Goal: Communication & Community: Participate in discussion

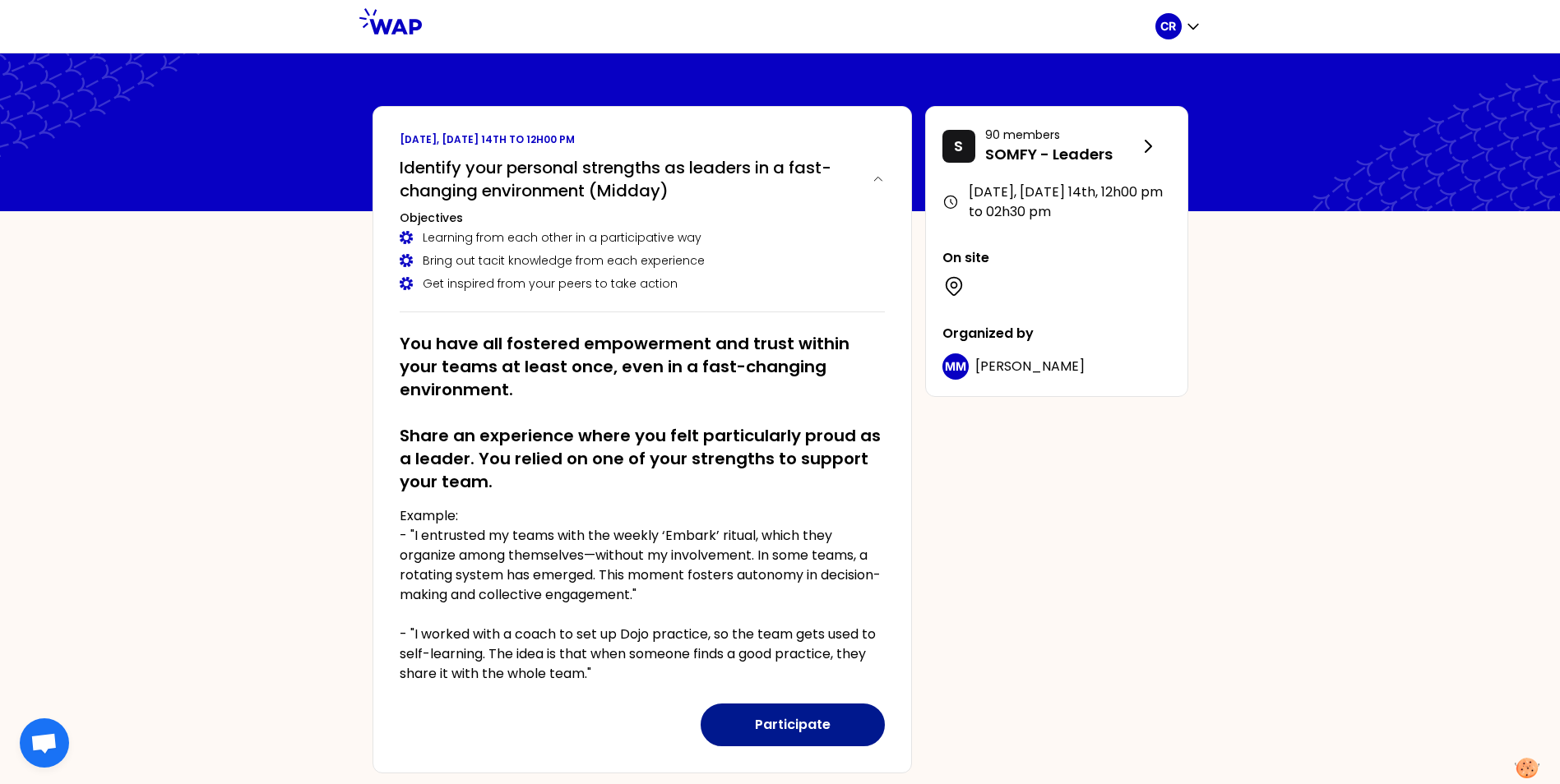
click at [787, 713] on button "Participate" at bounding box center [792, 724] width 184 height 42
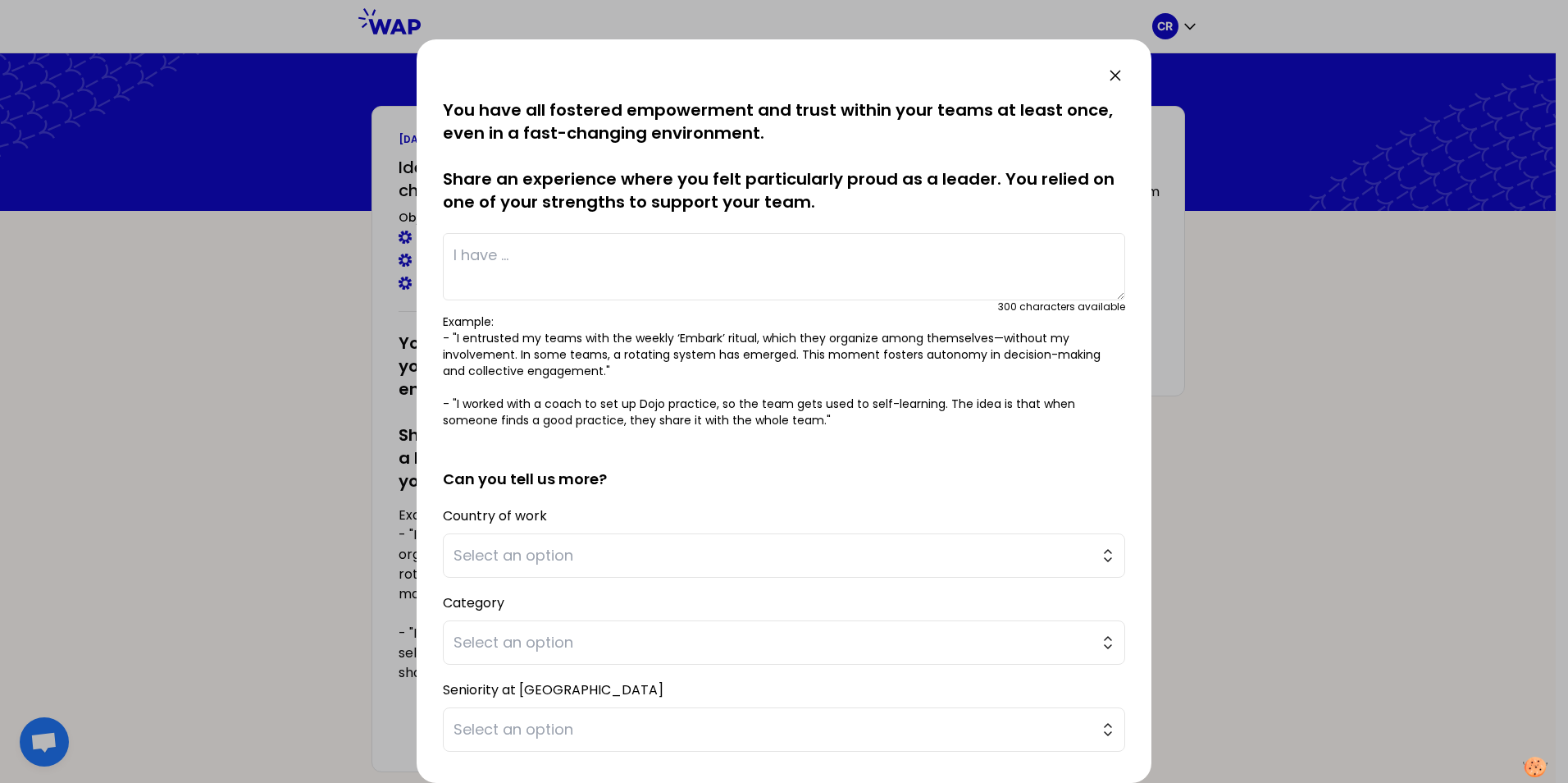
click at [652, 243] on textarea at bounding box center [784, 266] width 683 height 67
paste textarea "When I joined, my team was quite "blocked" after a reorganisation. I managed to…"
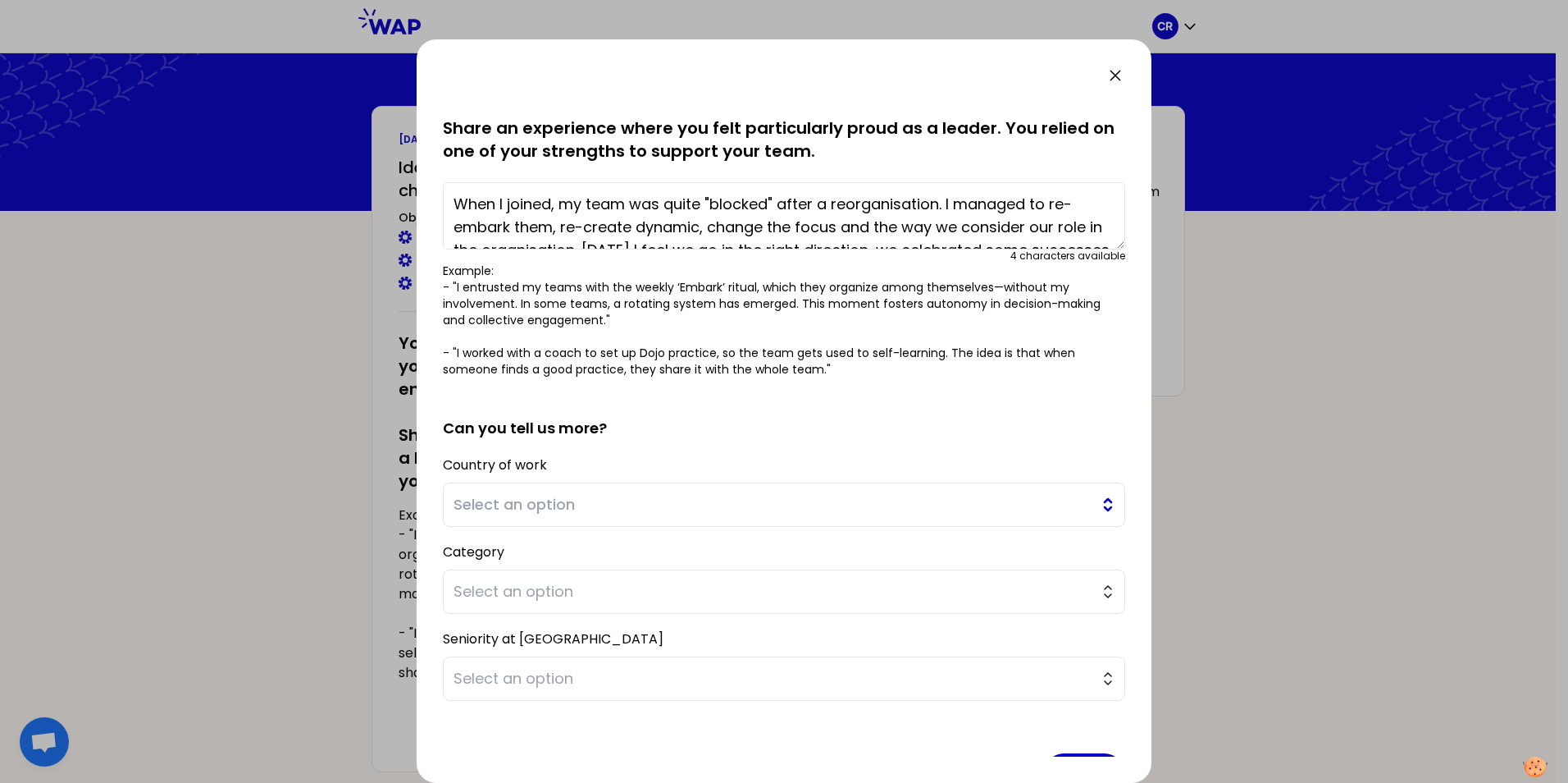
scroll to position [104, 0]
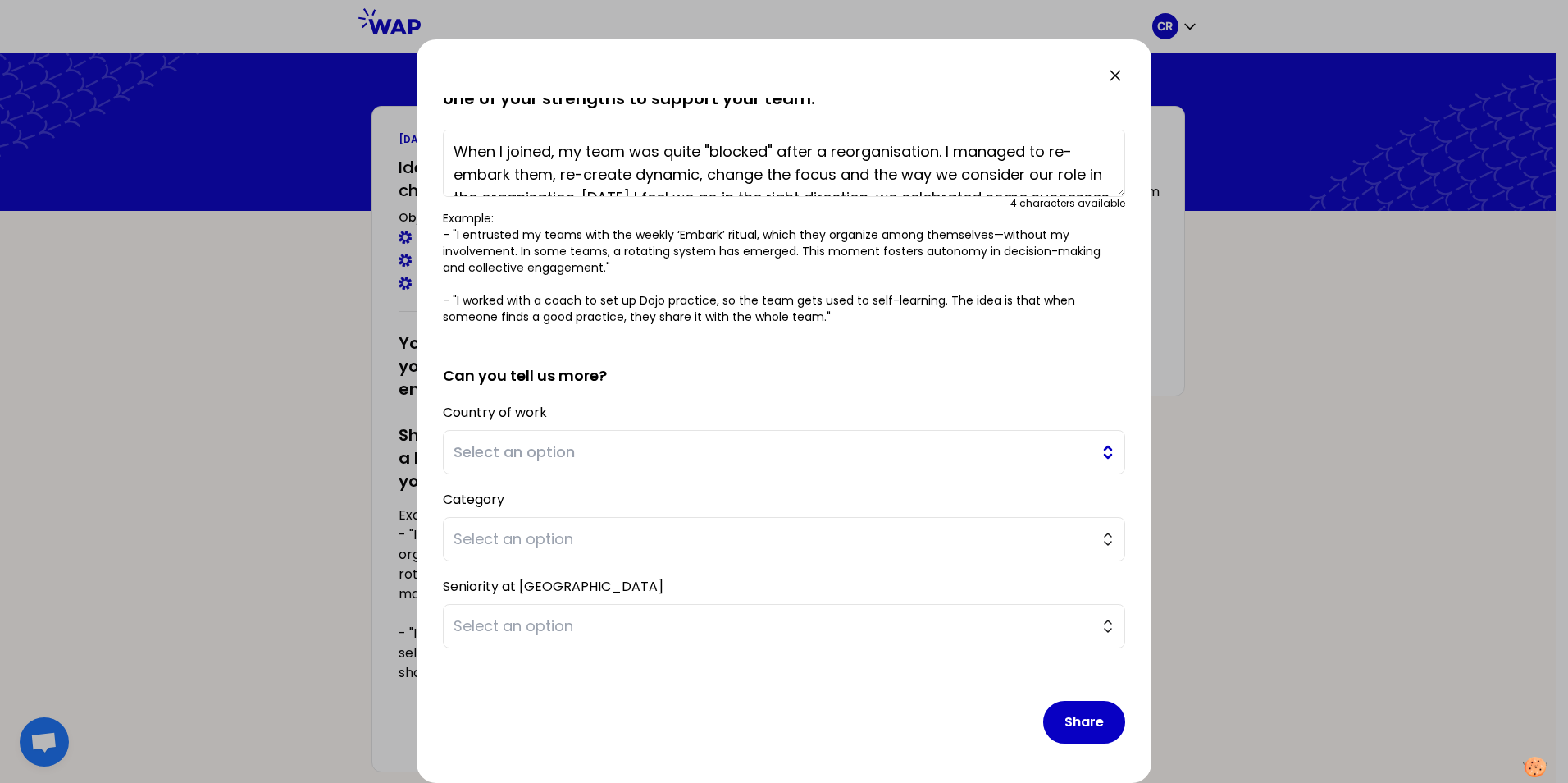
type textarea "When I joined, my team was quite "blocked" after a reorganisation. I managed to…"
click at [1094, 450] on button "Select an option" at bounding box center [784, 452] width 683 height 44
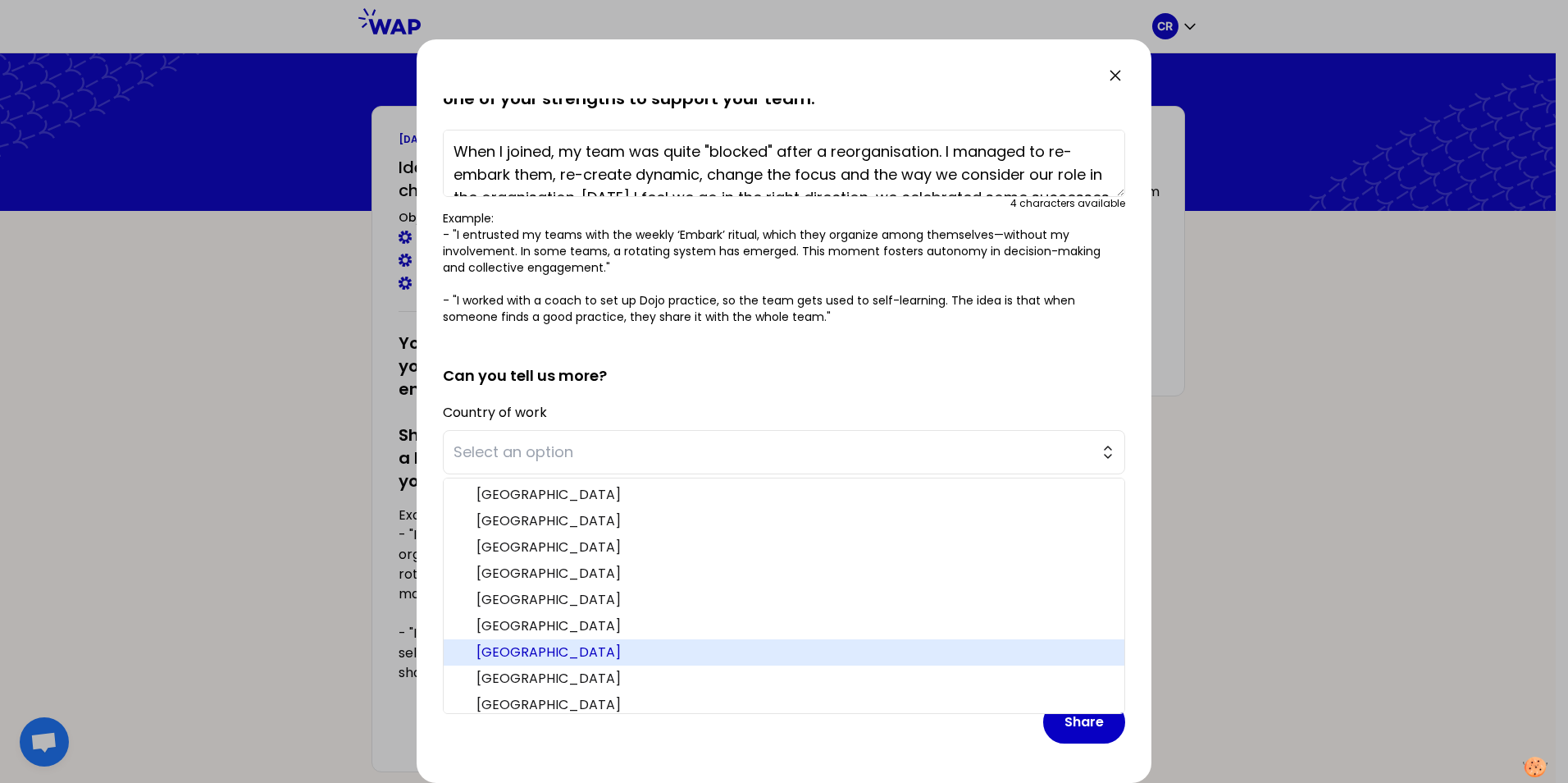
click at [892, 657] on span "[GEOGRAPHIC_DATA]" at bounding box center [794, 652] width 635 height 19
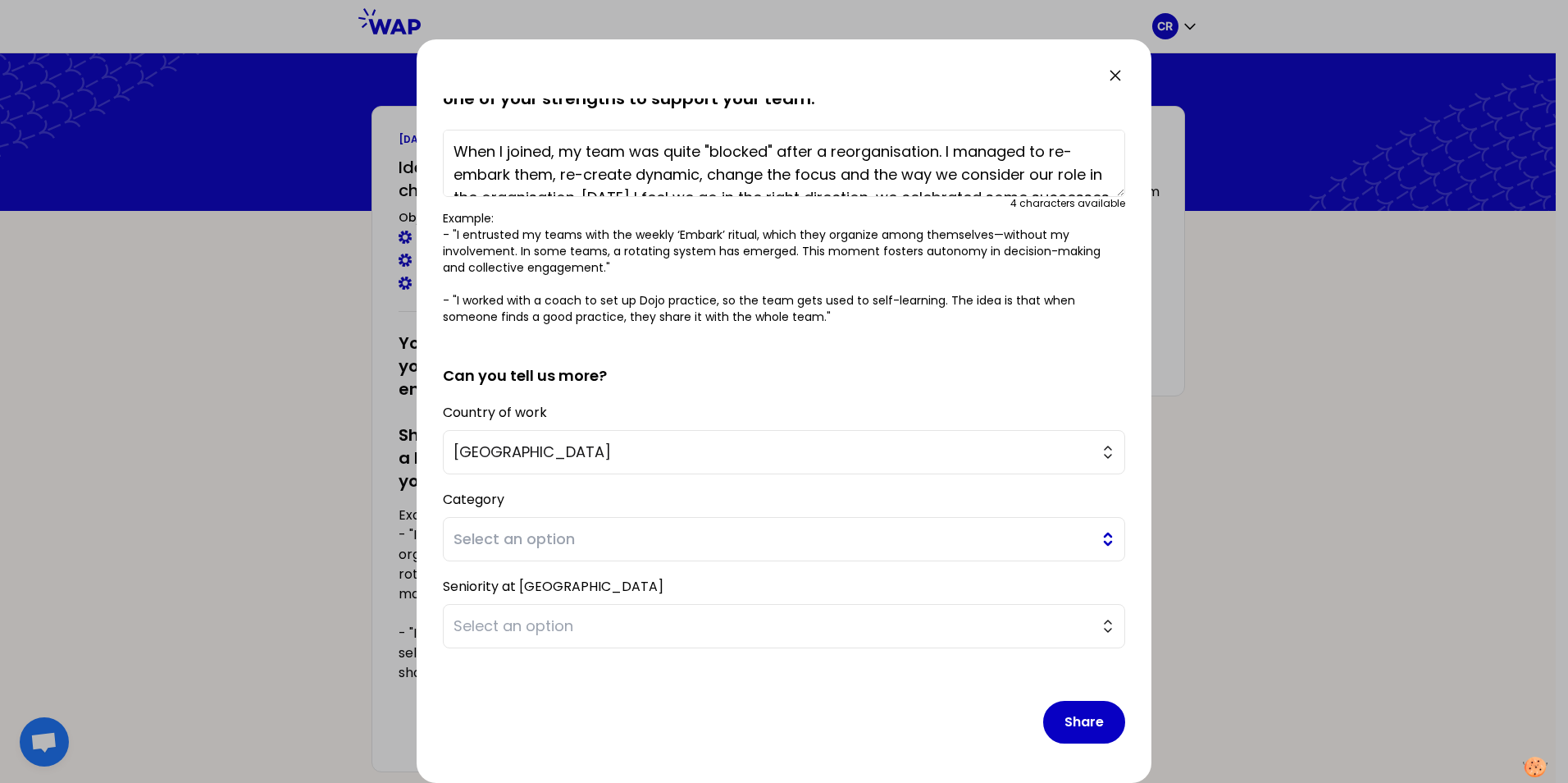
click at [1095, 540] on button "Select an option" at bounding box center [784, 540] width 683 height 44
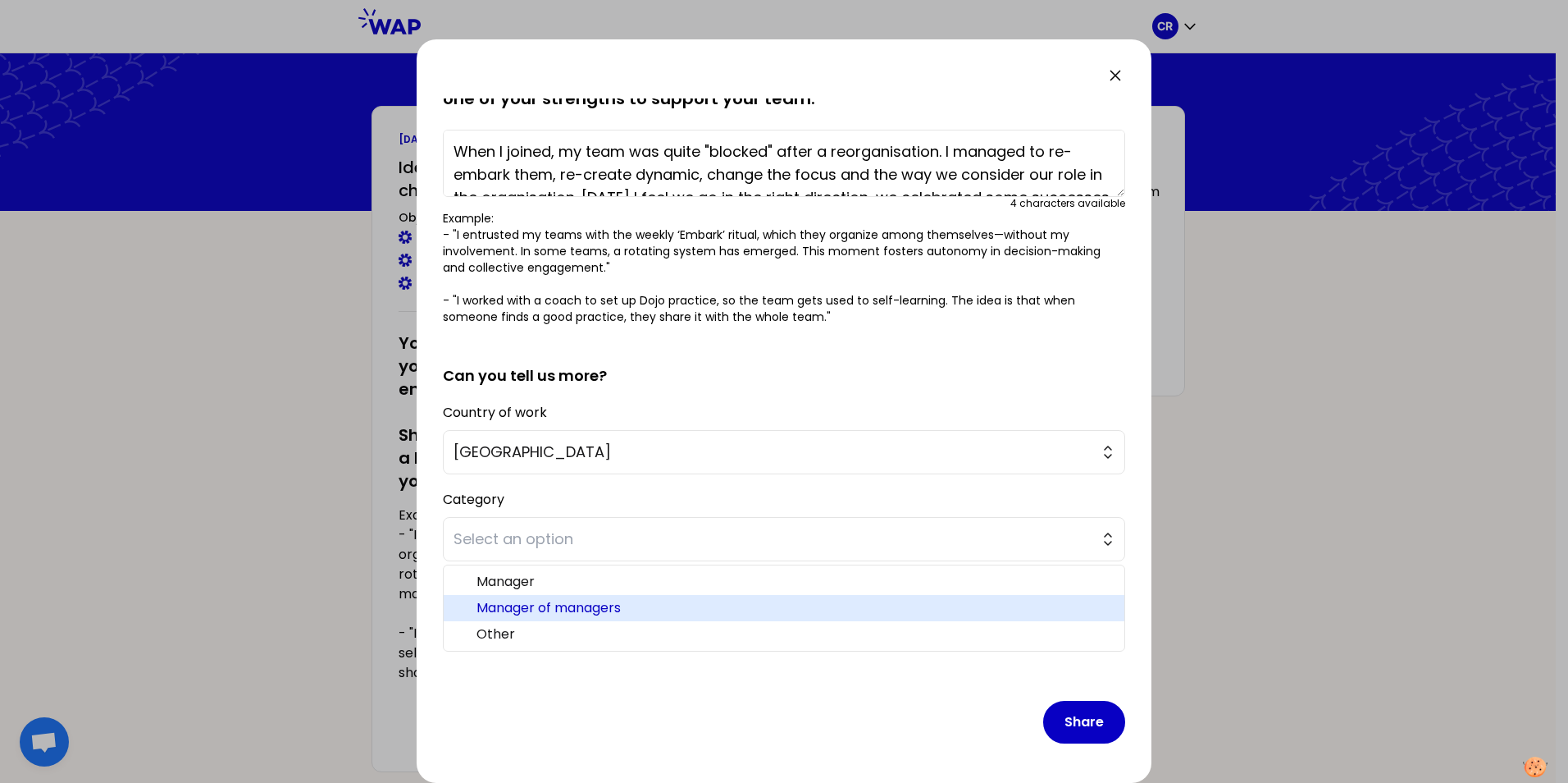
click at [996, 601] on span "Manager of managers" at bounding box center [794, 608] width 635 height 19
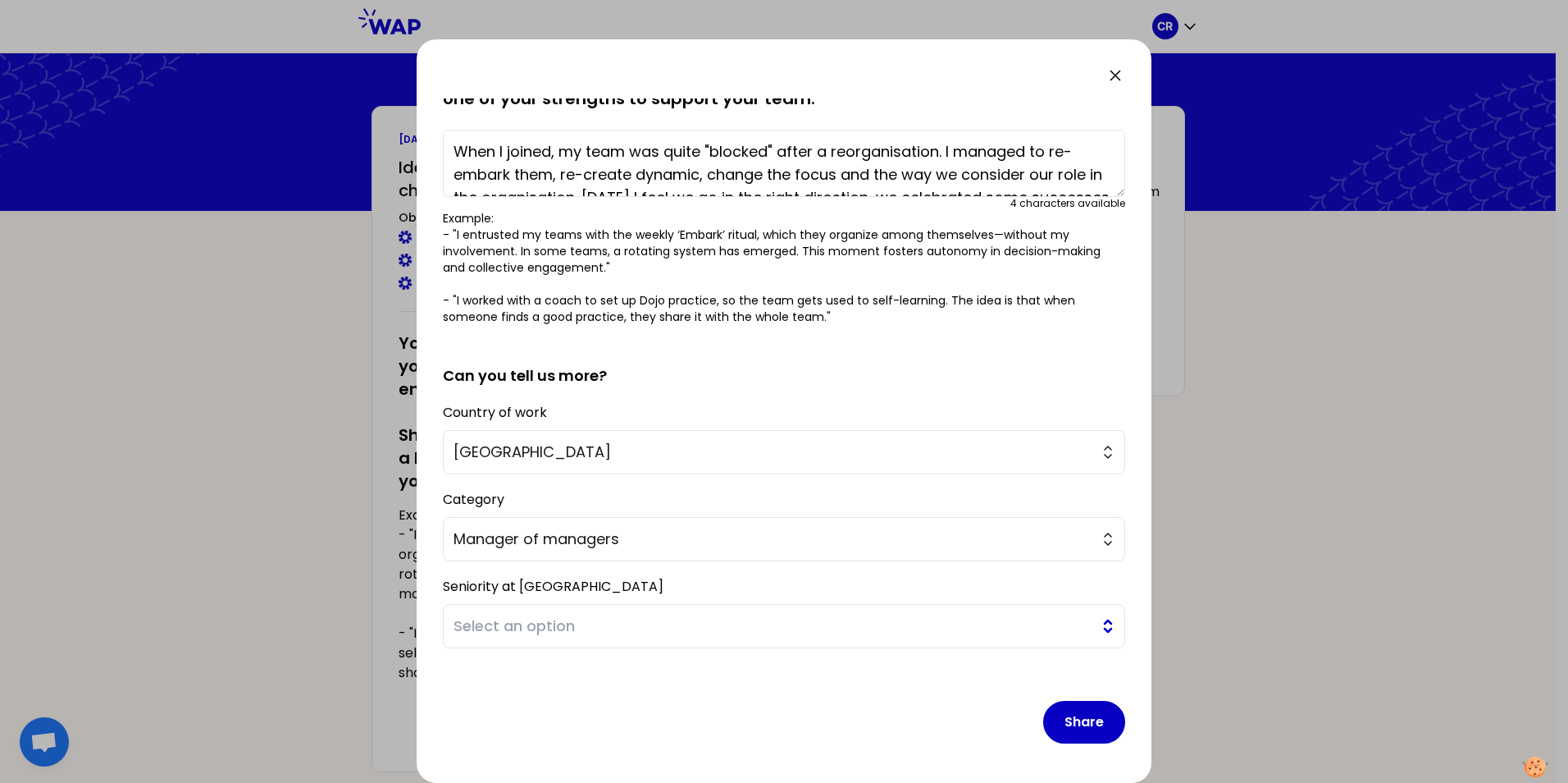
click at [1100, 629] on button "Select an option" at bounding box center [784, 626] width 683 height 44
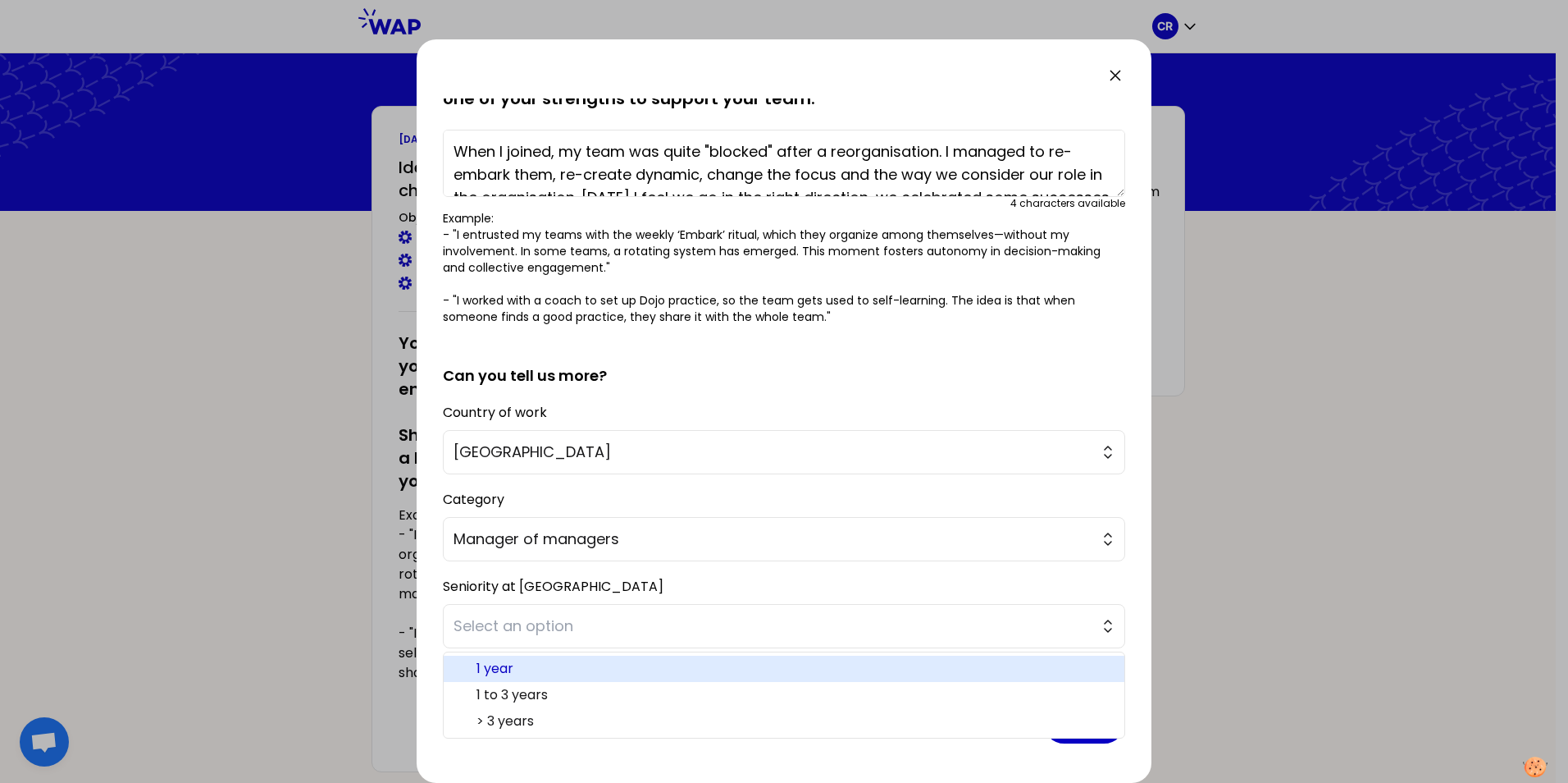
click at [991, 667] on span "1 year" at bounding box center [794, 669] width 635 height 19
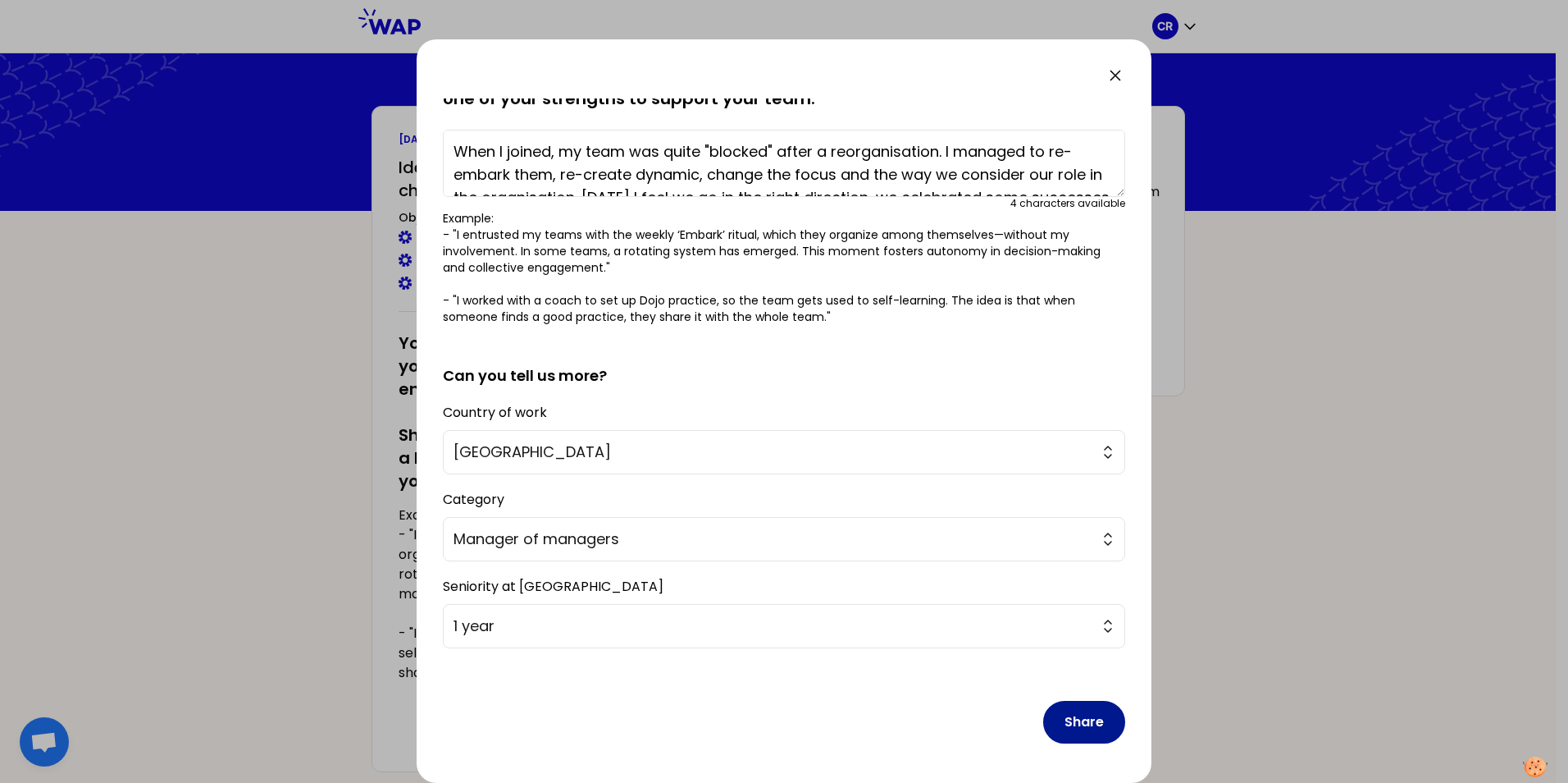
click at [1066, 721] on button "Share" at bounding box center [1083, 722] width 82 height 42
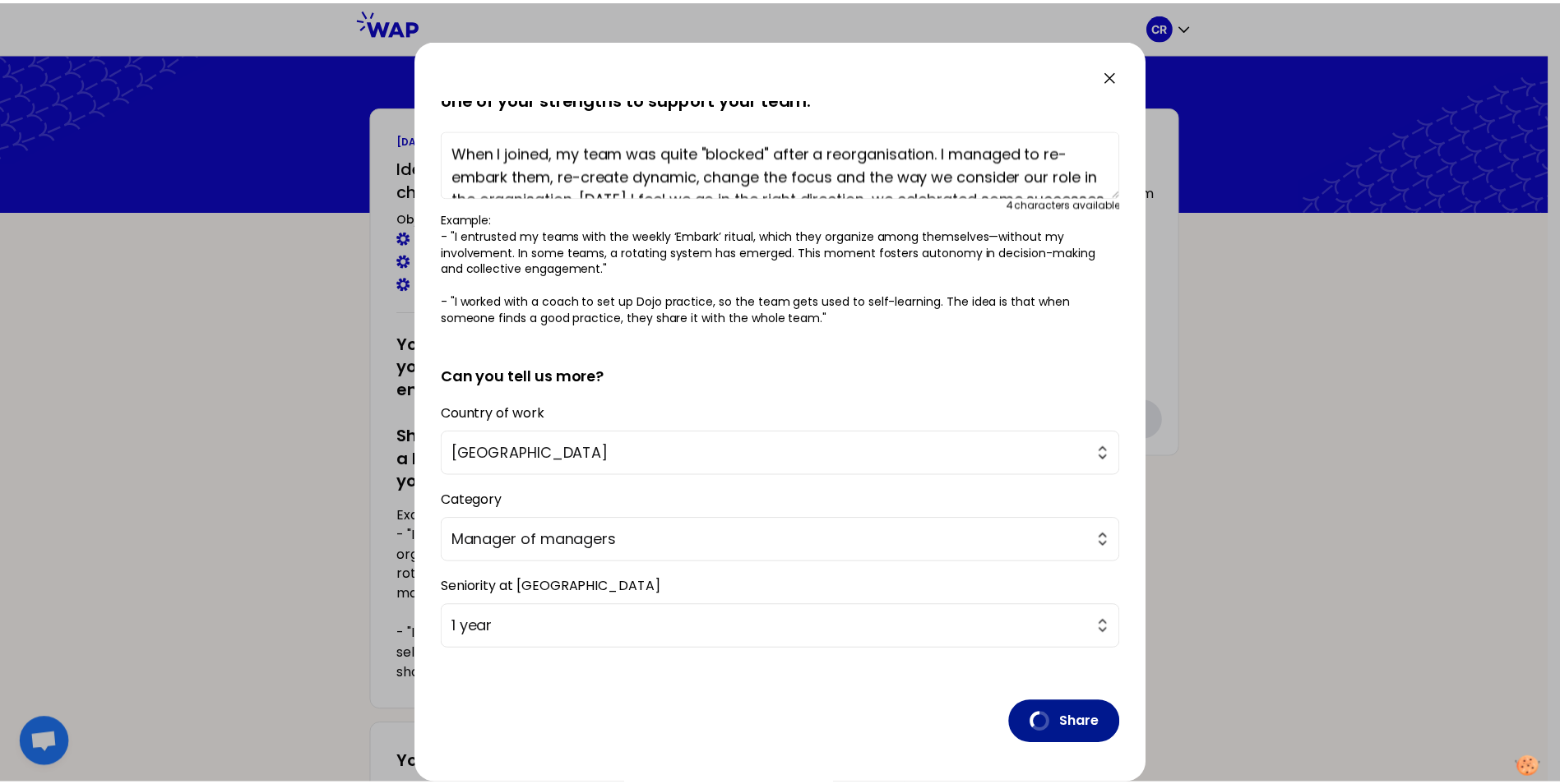
scroll to position [0, 0]
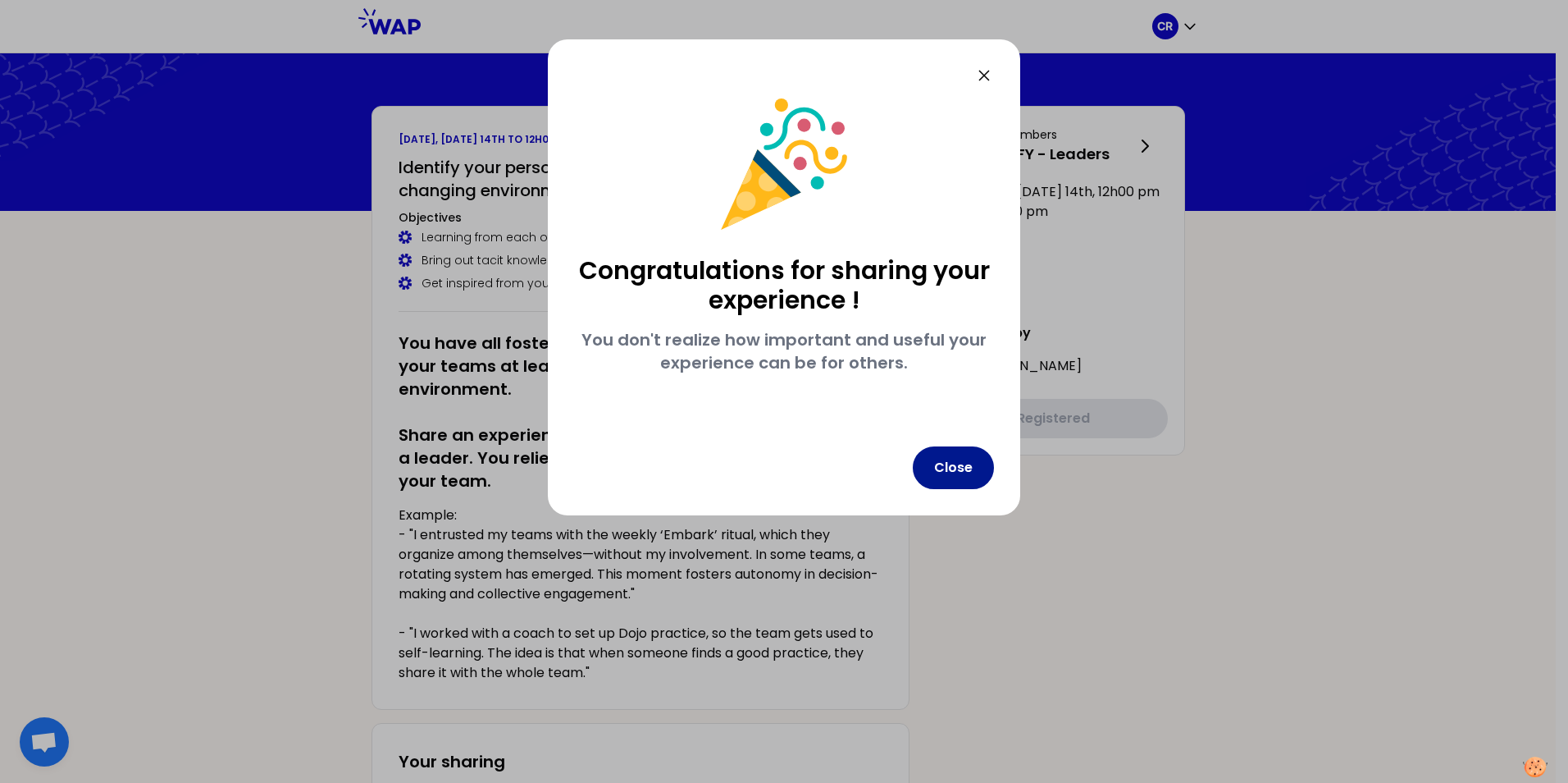
click at [955, 477] on button "Close" at bounding box center [954, 467] width 81 height 42
